Goal: Task Accomplishment & Management: Manage account settings

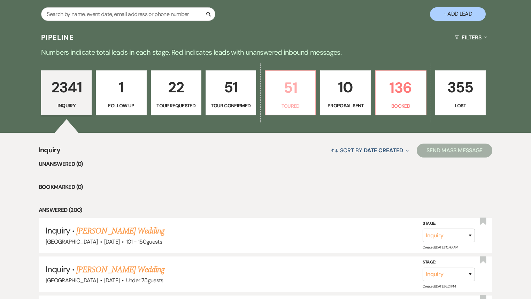
click at [283, 94] on p "51" at bounding box center [290, 87] width 41 height 23
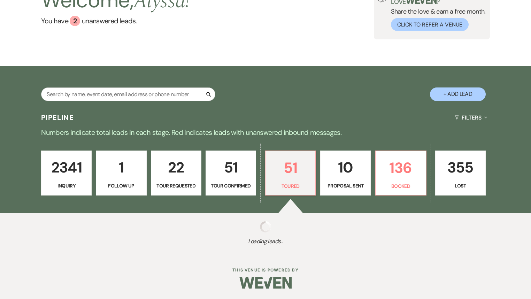
select select "5"
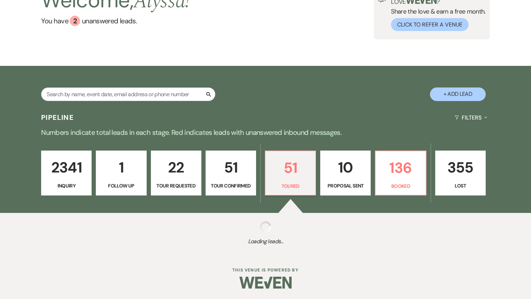
select select "5"
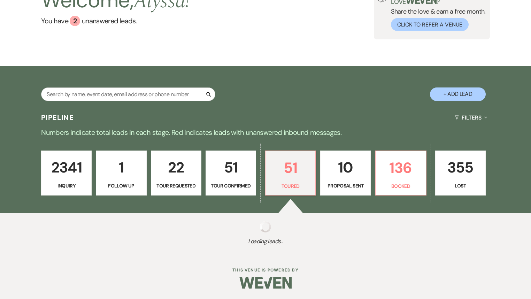
select select "5"
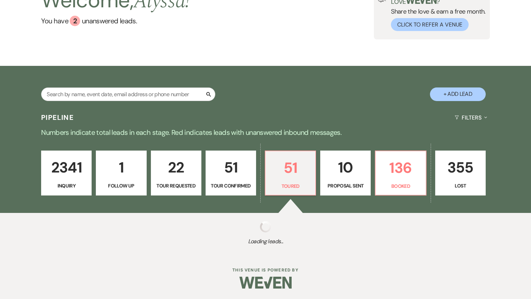
select select "5"
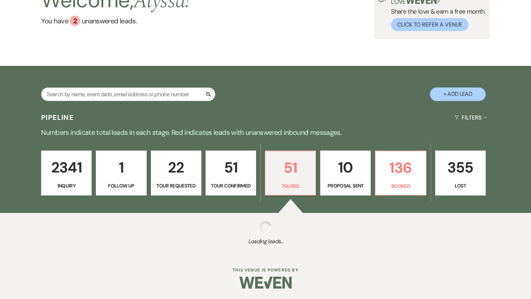
select select "5"
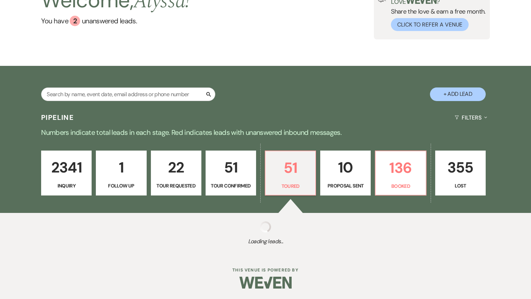
select select "5"
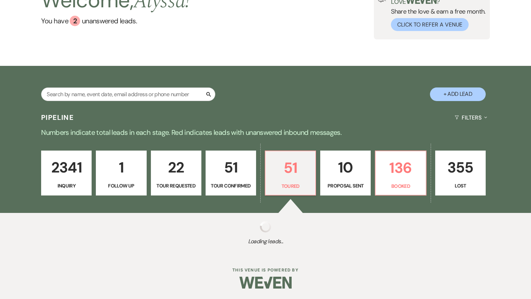
select select "5"
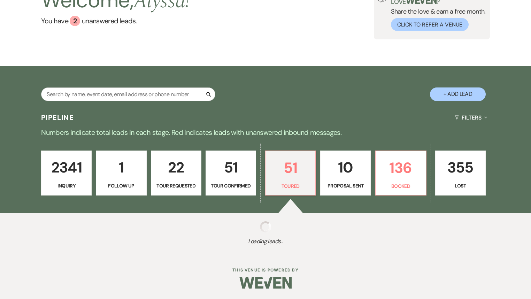
select select "5"
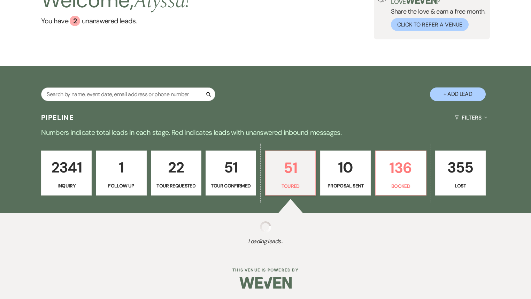
select select "5"
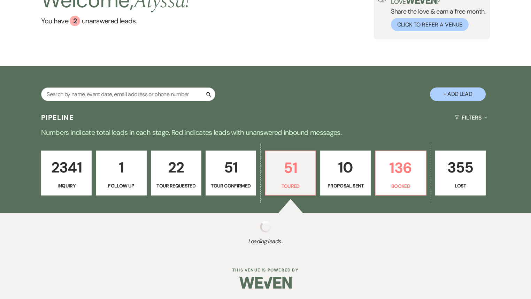
select select "5"
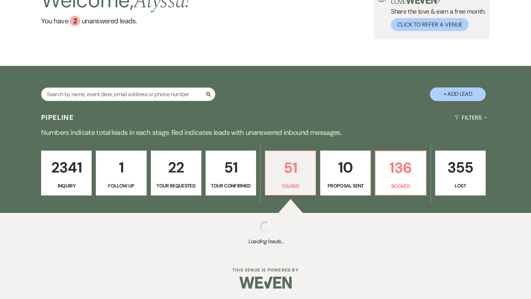
select select "5"
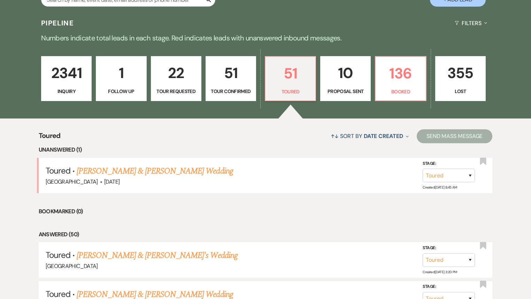
scroll to position [167, 0]
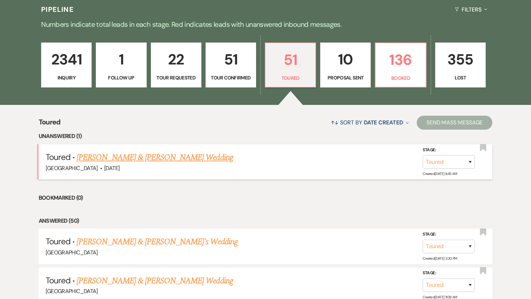
click at [175, 158] on link "[PERSON_NAME] & [PERSON_NAME] Wedding" at bounding box center [155, 157] width 156 height 13
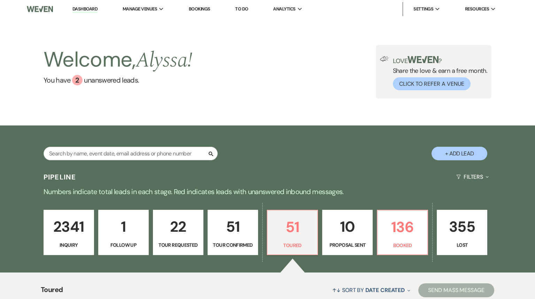
select select "5"
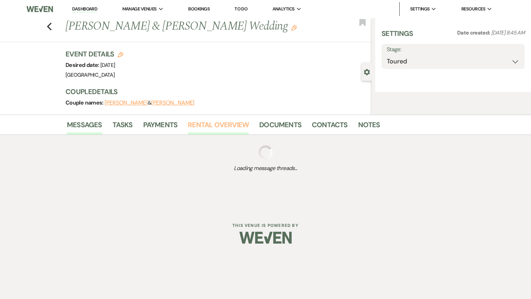
select select "5"
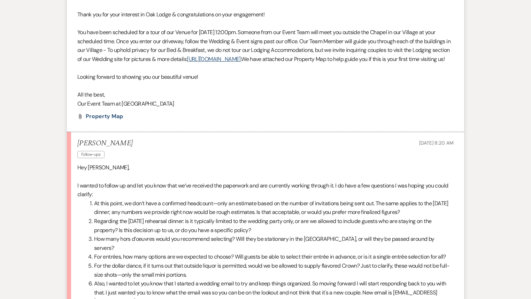
scroll to position [1198, 0]
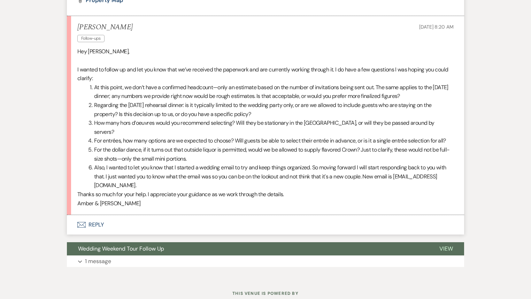
click at [92, 224] on button "Envelope Reply" at bounding box center [265, 225] width 397 height 20
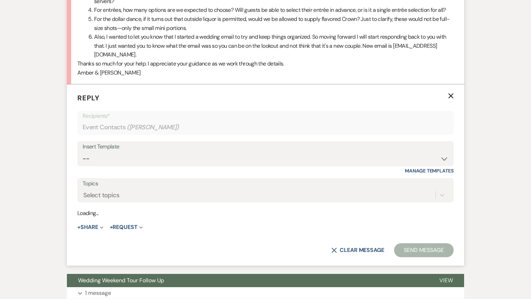
scroll to position [1335, 0]
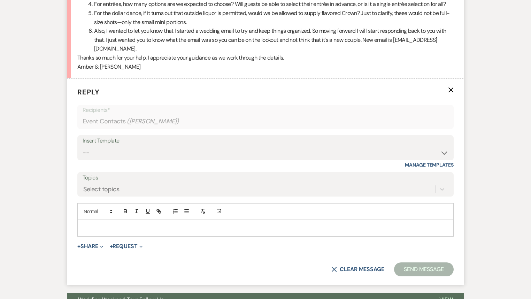
click at [136, 229] on p at bounding box center [265, 228] width 365 height 8
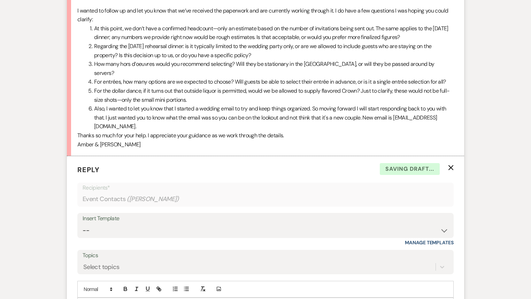
scroll to position [1257, 0]
drag, startPoint x: 177, startPoint y: 126, endPoint x: 87, endPoint y: 125, distance: 89.5
click at [87, 125] on li "Also, I wanted to let you know that I started a wedding email to try and keep t…" at bounding box center [270, 118] width 368 height 27
copy li "[EMAIL_ADDRESS][DOMAIN_NAME]"
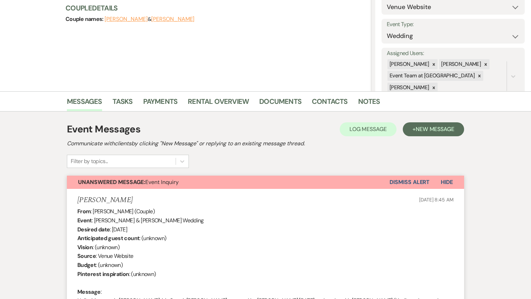
scroll to position [3, 0]
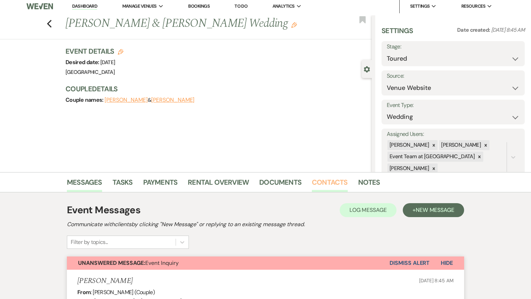
click at [327, 186] on link "Contacts" at bounding box center [330, 184] width 36 height 15
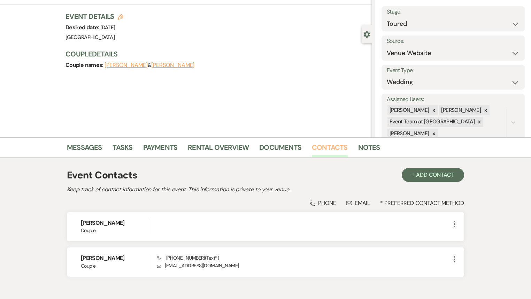
scroll to position [76, 0]
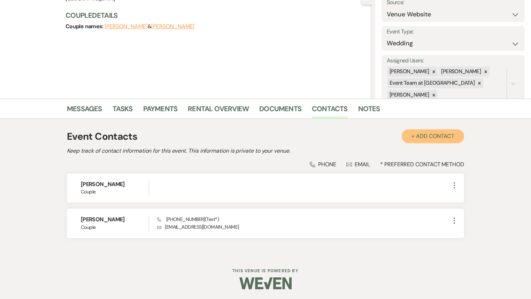
click at [430, 136] on button "+ Add Contact" at bounding box center [433, 136] width 62 height 14
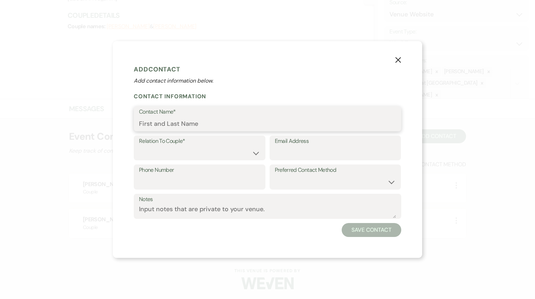
click at [182, 119] on input "Contact Name*" at bounding box center [267, 124] width 257 height 14
type input "Amber"
click at [202, 151] on select "Couple Planner Parent of Couple Family Member Friend Other" at bounding box center [199, 153] width 121 height 14
select select "1"
click at [139, 146] on select "Couple Planner Parent of Couple Family Member Friend Other" at bounding box center [199, 153] width 121 height 14
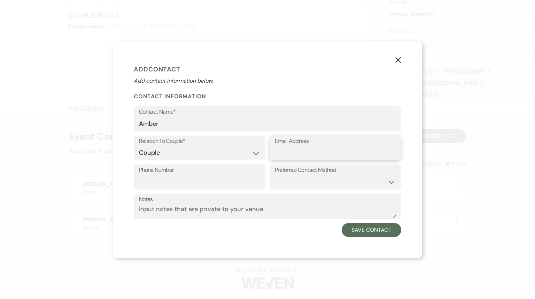
click at [281, 152] on input "Email Address" at bounding box center [335, 153] width 121 height 14
paste input "[EMAIL_ADDRESS][DOMAIN_NAME]"
type input "[EMAIL_ADDRESS][DOMAIN_NAME]"
click at [355, 232] on button "Save Contact" at bounding box center [372, 230] width 60 height 14
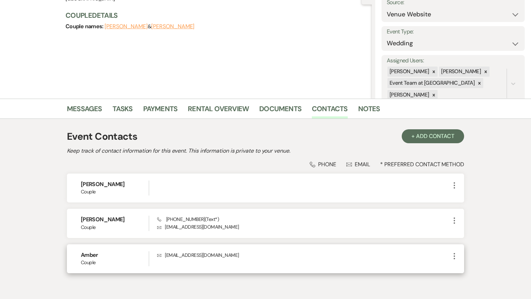
click at [454, 254] on icon "More" at bounding box center [454, 256] width 8 height 8
click at [462, 271] on icon "Pencil" at bounding box center [461, 270] width 6 height 6
select select "1"
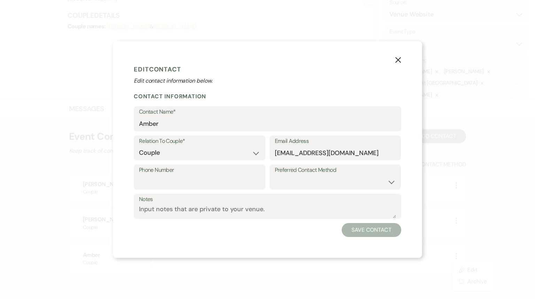
click at [398, 61] on icon "X" at bounding box center [398, 60] width 6 height 6
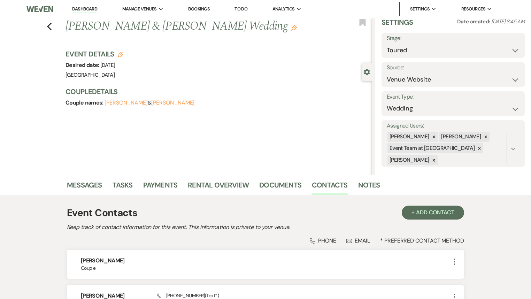
scroll to position [18, 0]
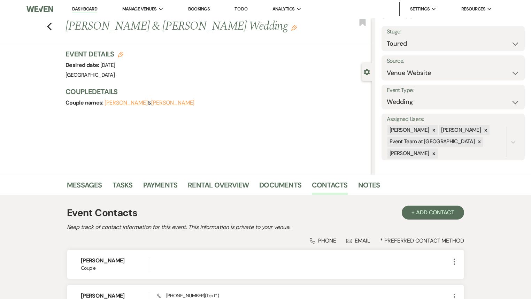
click at [367, 73] on use "button" at bounding box center [367, 72] width 6 height 6
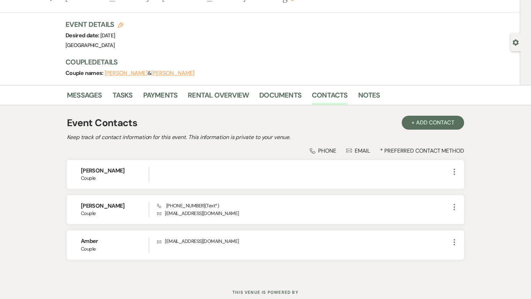
scroll to position [0, 0]
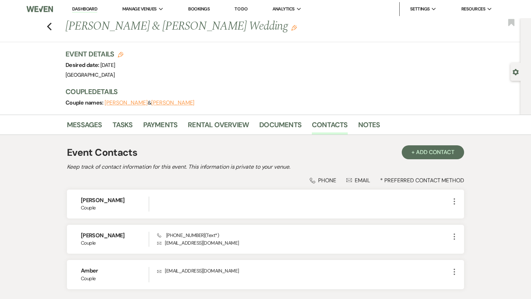
click at [175, 103] on button "[PERSON_NAME]" at bounding box center [172, 103] width 43 height 6
select select "1"
select select "text"
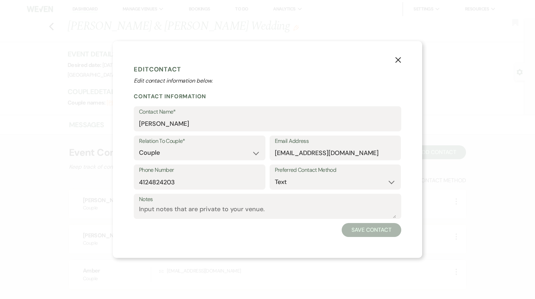
click at [399, 61] on icon "X" at bounding box center [398, 60] width 6 height 6
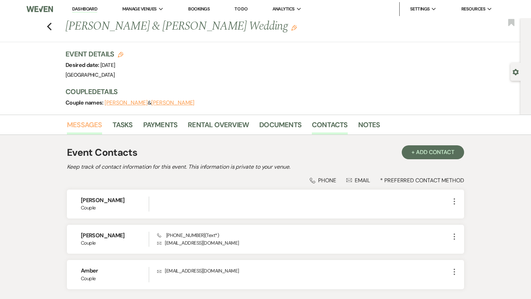
click at [78, 129] on link "Messages" at bounding box center [84, 126] width 35 height 15
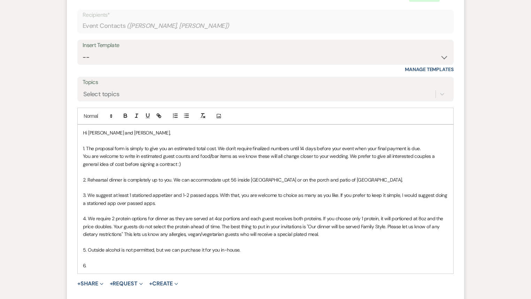
scroll to position [1371, 0]
drag, startPoint x: 92, startPoint y: 262, endPoint x: 79, endPoint y: 262, distance: 12.5
click at [79, 262] on div "Hi [PERSON_NAME] and [PERSON_NAME], 1. The proposal form is simply to give you …" at bounding box center [265, 198] width 375 height 149
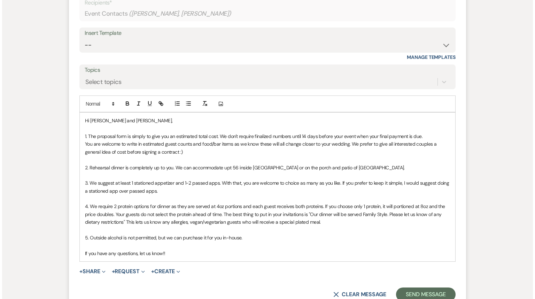
scroll to position [1454, 0]
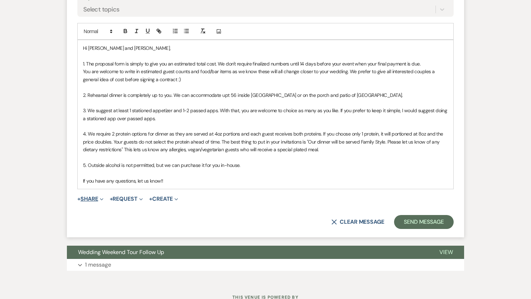
click at [89, 197] on button "+ Share Expand" at bounding box center [90, 199] width 26 height 6
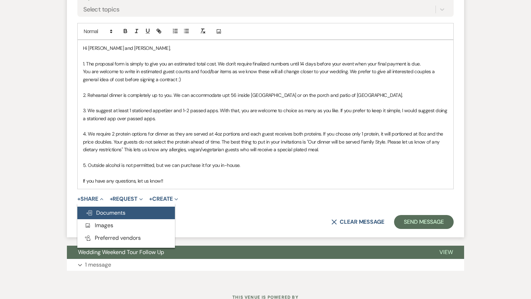
click at [100, 207] on button "Doc Upload Documents" at bounding box center [126, 213] width 98 height 13
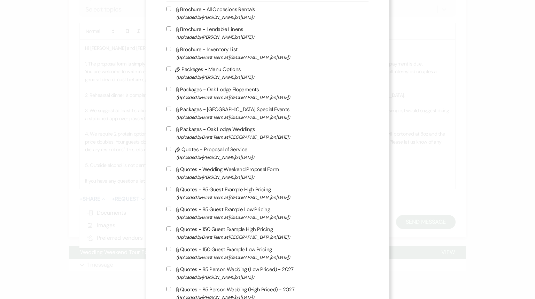
scroll to position [311, 0]
click at [166, 171] on input "Attach File Quotes - Wedding Weekend Proposal Form (Uploaded by [PERSON_NAME] o…" at bounding box center [168, 169] width 5 height 5
checkbox input "true"
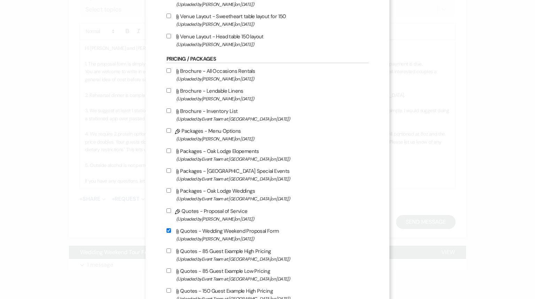
scroll to position [116, 0]
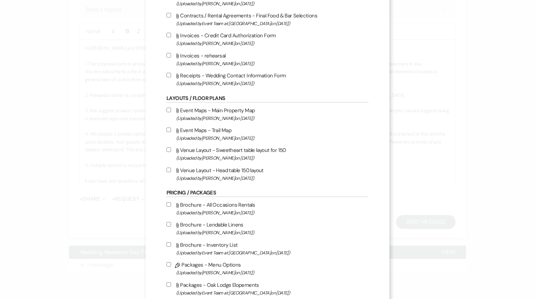
click at [166, 75] on input "Attach File Receipts - Wedding Contact Information Form (Uploaded by [PERSON_NA…" at bounding box center [168, 75] width 5 height 5
checkbox input "true"
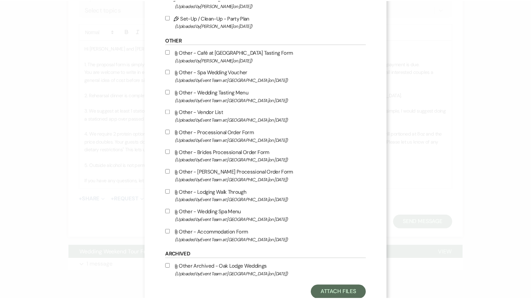
scroll to position [785, 0]
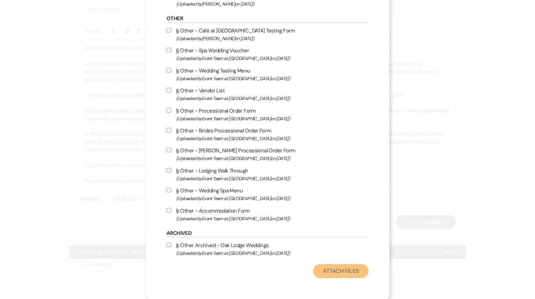
click at [334, 277] on button "Attach Files" at bounding box center [340, 271] width 55 height 14
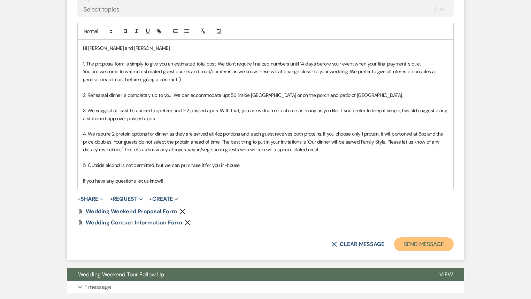
click at [408, 245] on button "Send Message" at bounding box center [424, 244] width 60 height 14
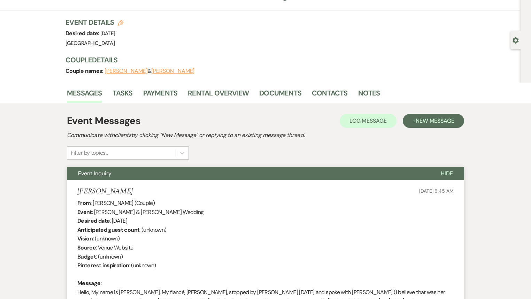
scroll to position [0, 0]
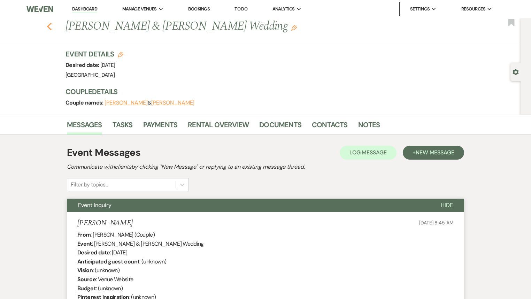
click at [50, 27] on use "button" at bounding box center [49, 27] width 5 height 8
select select "5"
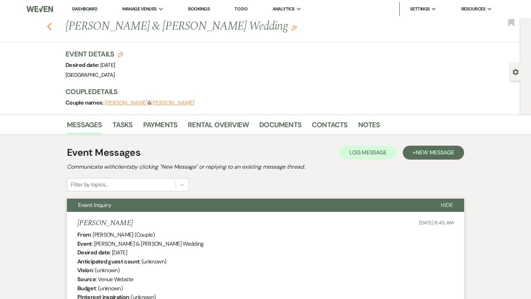
select select "5"
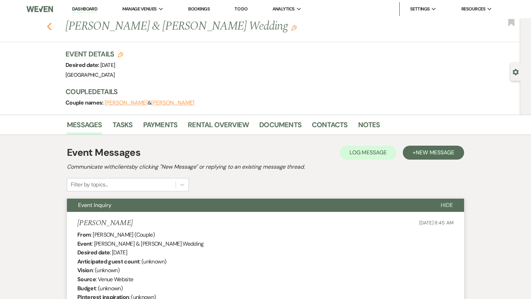
select select "5"
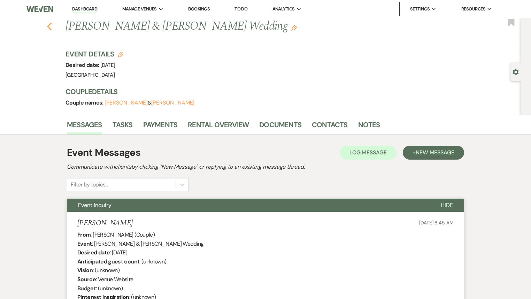
select select "5"
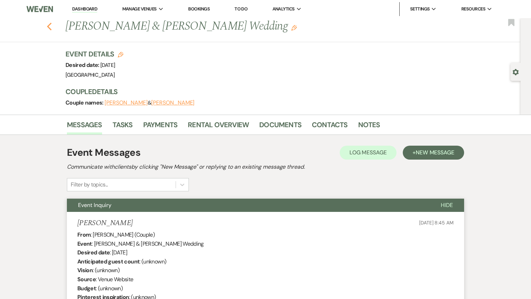
select select "5"
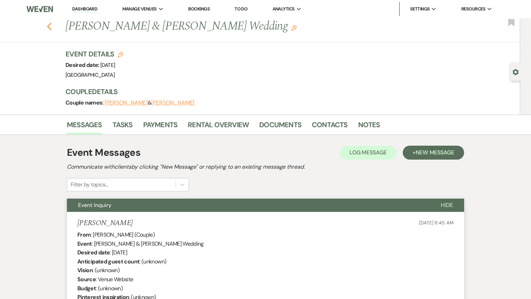
select select "5"
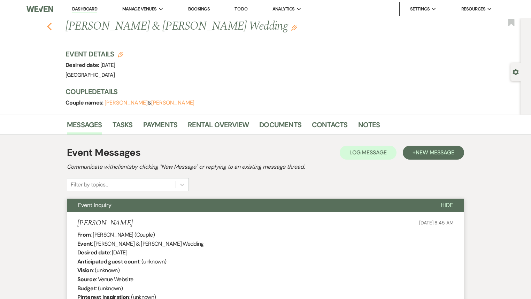
select select "5"
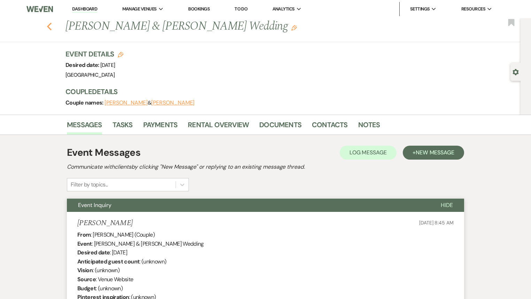
select select "5"
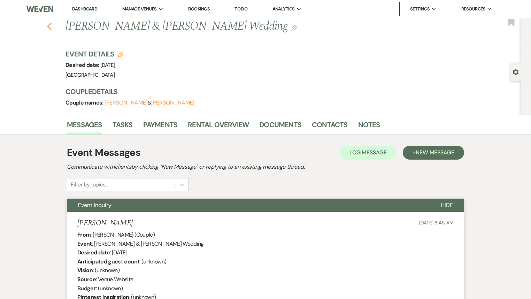
select select "5"
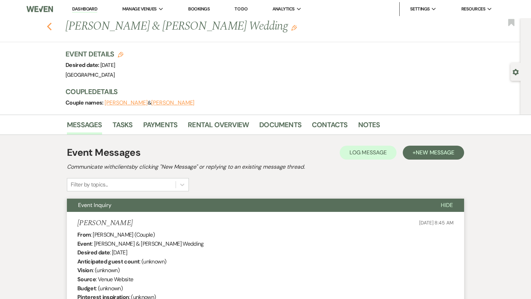
select select "5"
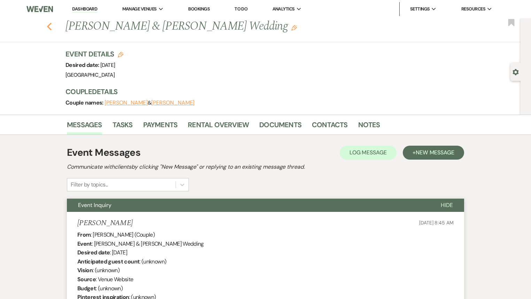
select select "5"
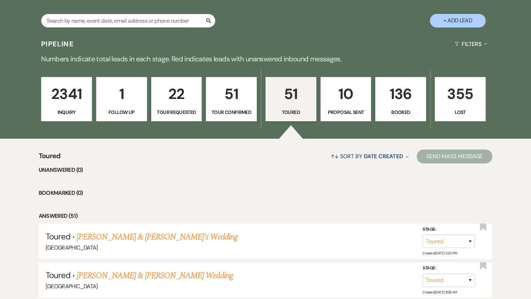
scroll to position [139, 0]
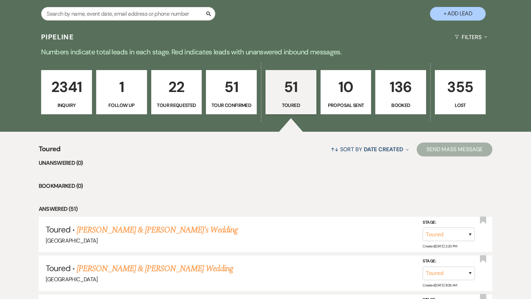
click at [391, 109] on link "136 Booked" at bounding box center [400, 92] width 51 height 45
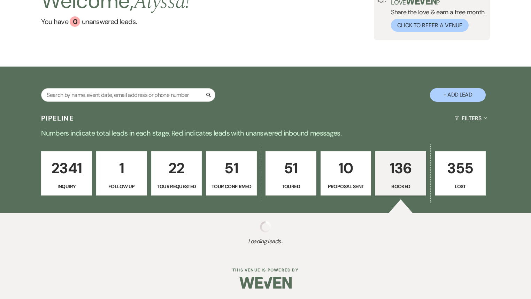
select select "7"
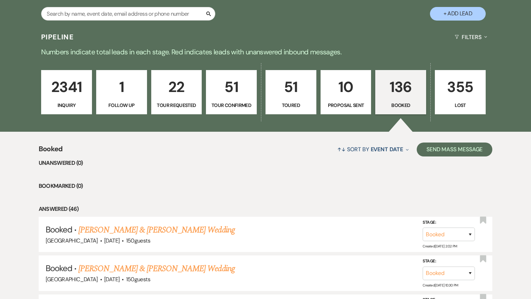
scroll to position [251, 0]
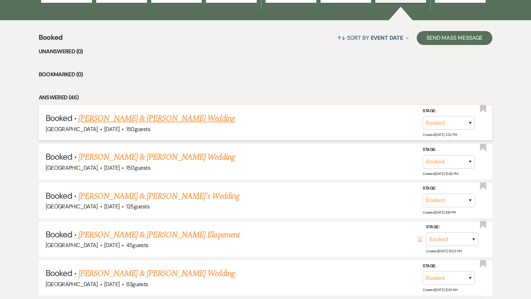
click at [188, 122] on link "[PERSON_NAME] & [PERSON_NAME] Wedding" at bounding box center [156, 118] width 156 height 13
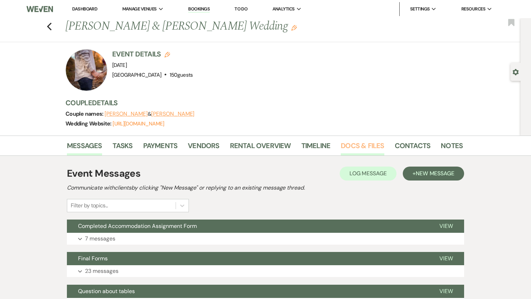
click at [358, 148] on link "Docs & Files" at bounding box center [362, 147] width 43 height 15
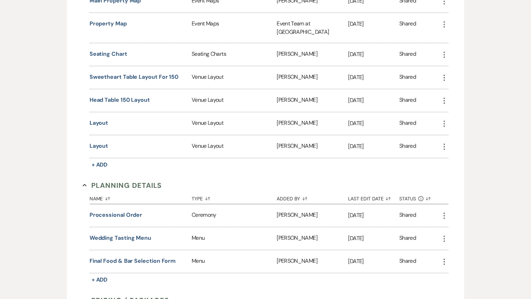
scroll to position [669, 0]
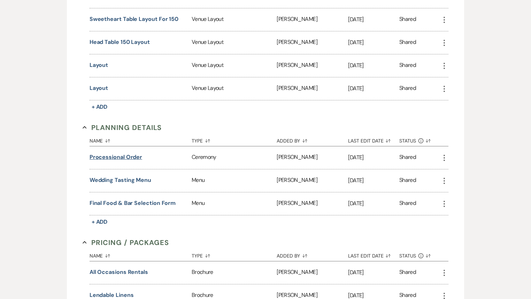
click at [125, 153] on button "Processional Order" at bounding box center [116, 157] width 53 height 8
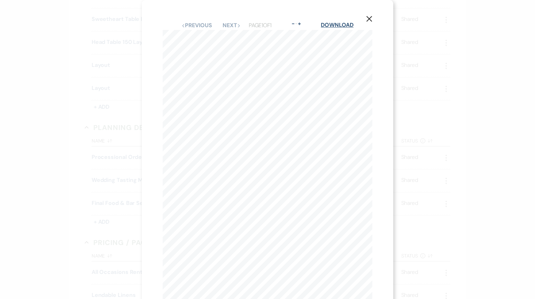
click at [337, 25] on link "Download" at bounding box center [337, 24] width 32 height 7
click at [368, 21] on icon "X" at bounding box center [369, 19] width 6 height 6
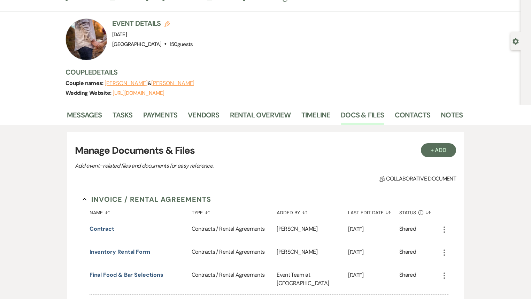
scroll to position [0, 0]
